Goal: Navigation & Orientation: Understand site structure

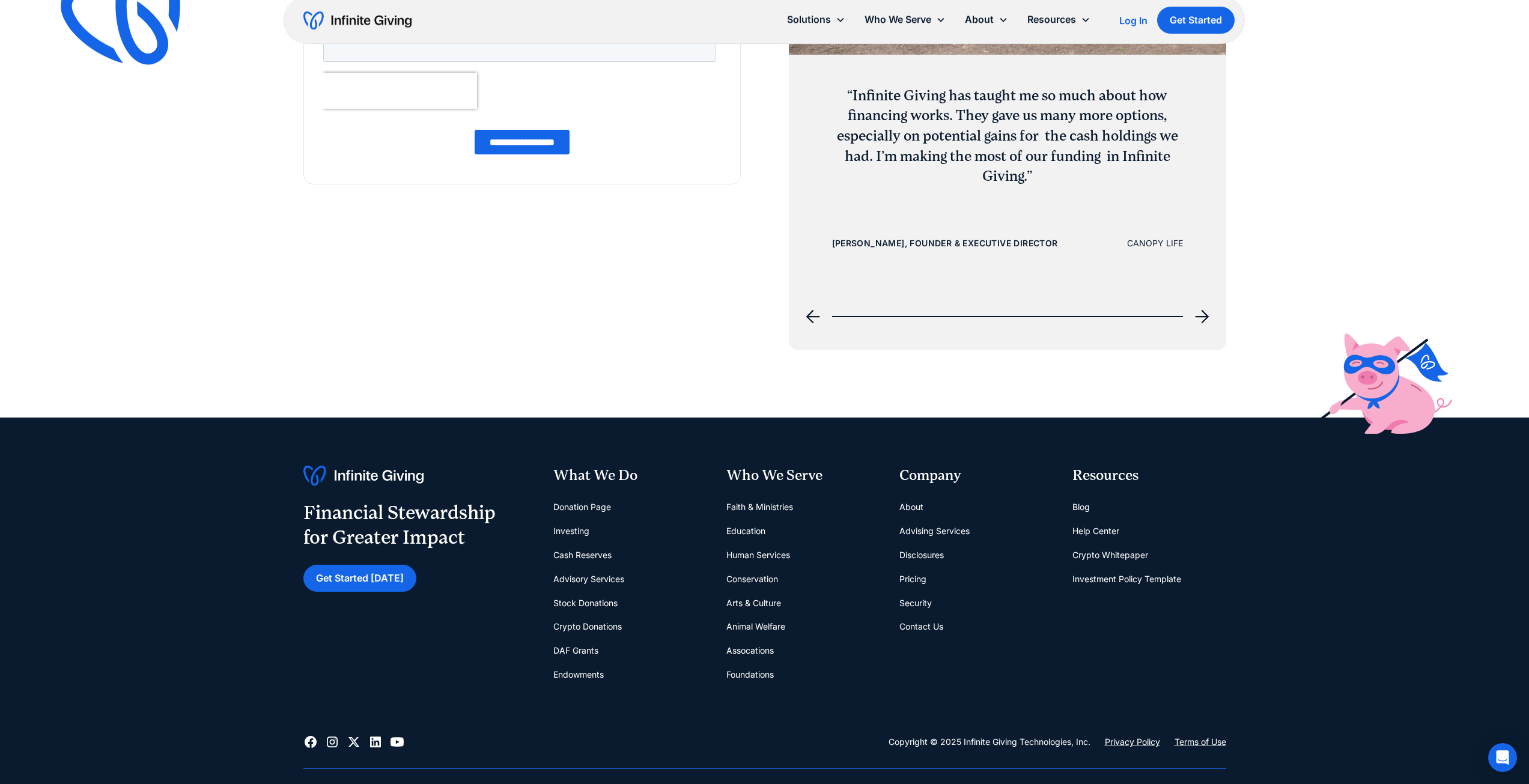
scroll to position [5845, 0]
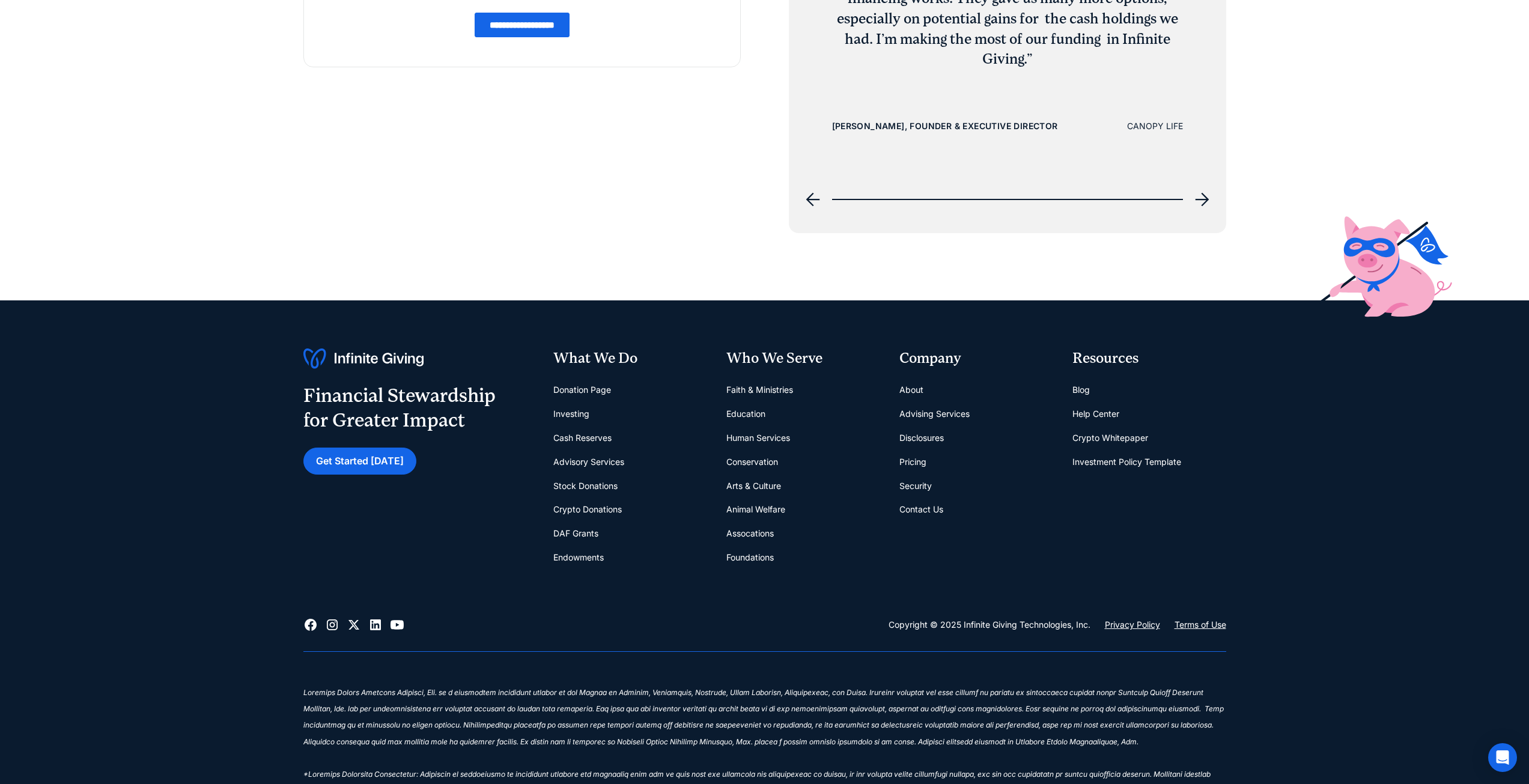
click at [932, 449] on link "Disclosures" at bounding box center [922, 437] width 45 height 24
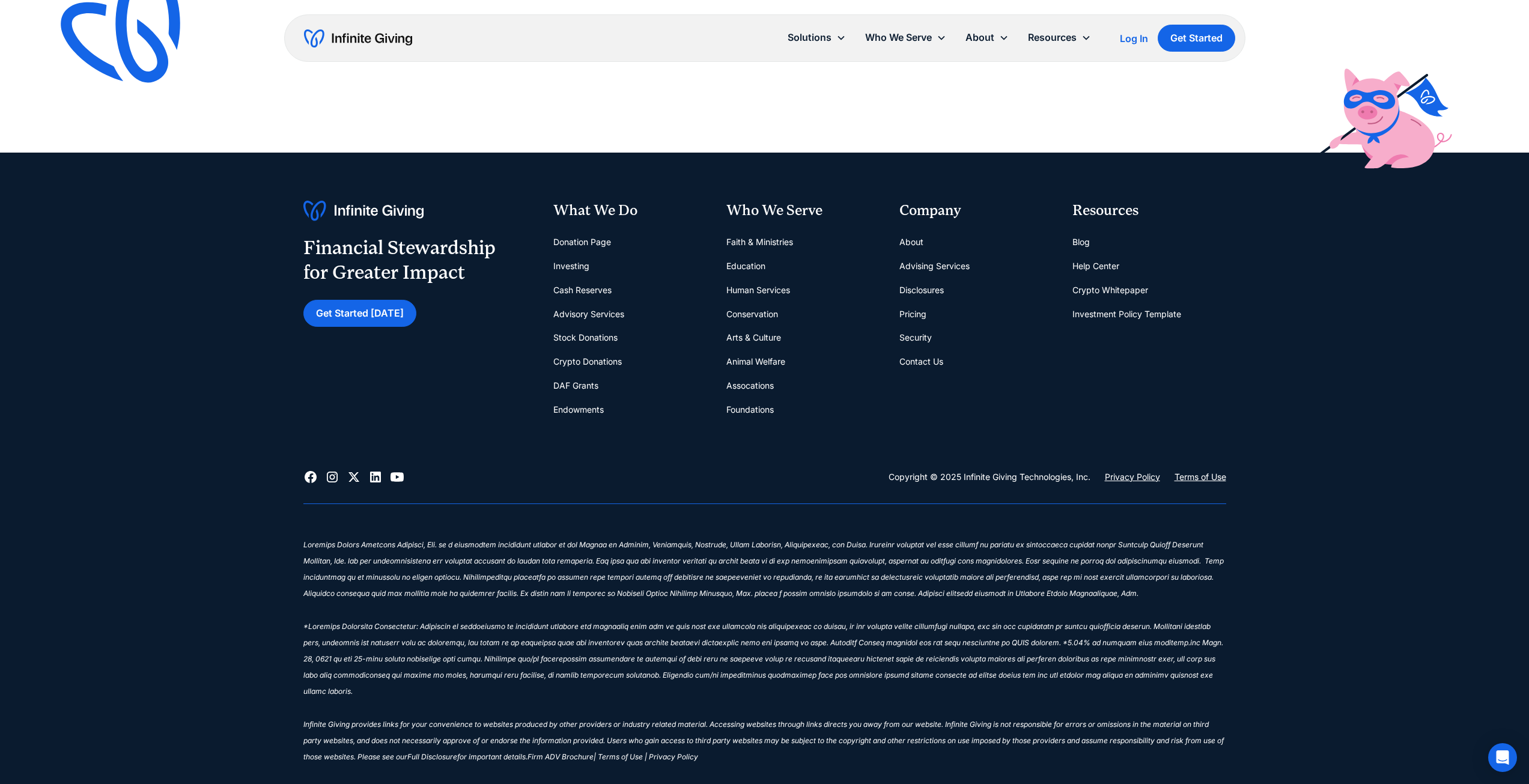
scroll to position [1436, 0]
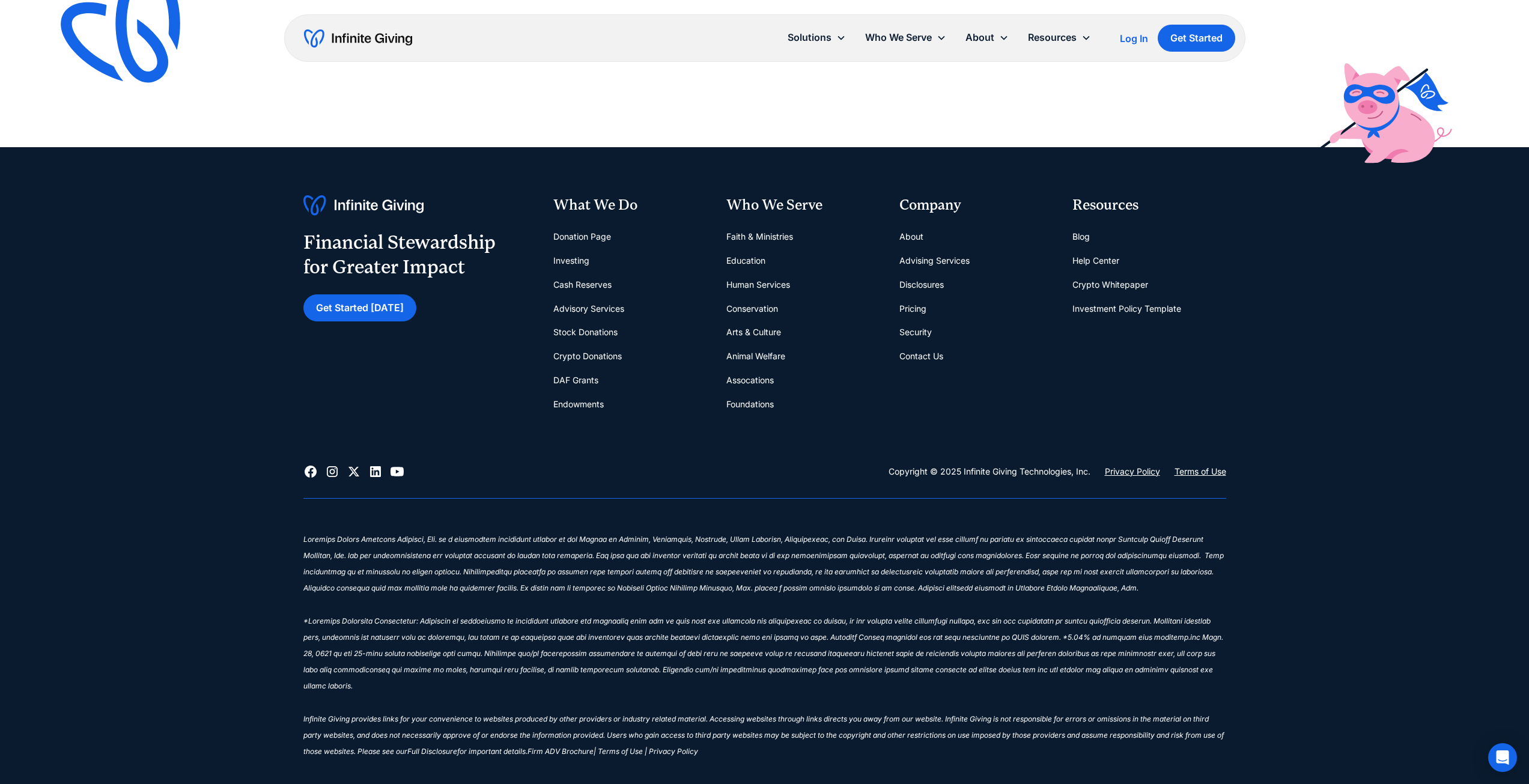
click at [918, 320] on link "Security" at bounding box center [916, 332] width 33 height 24
